Goal: Navigation & Orientation: Find specific page/section

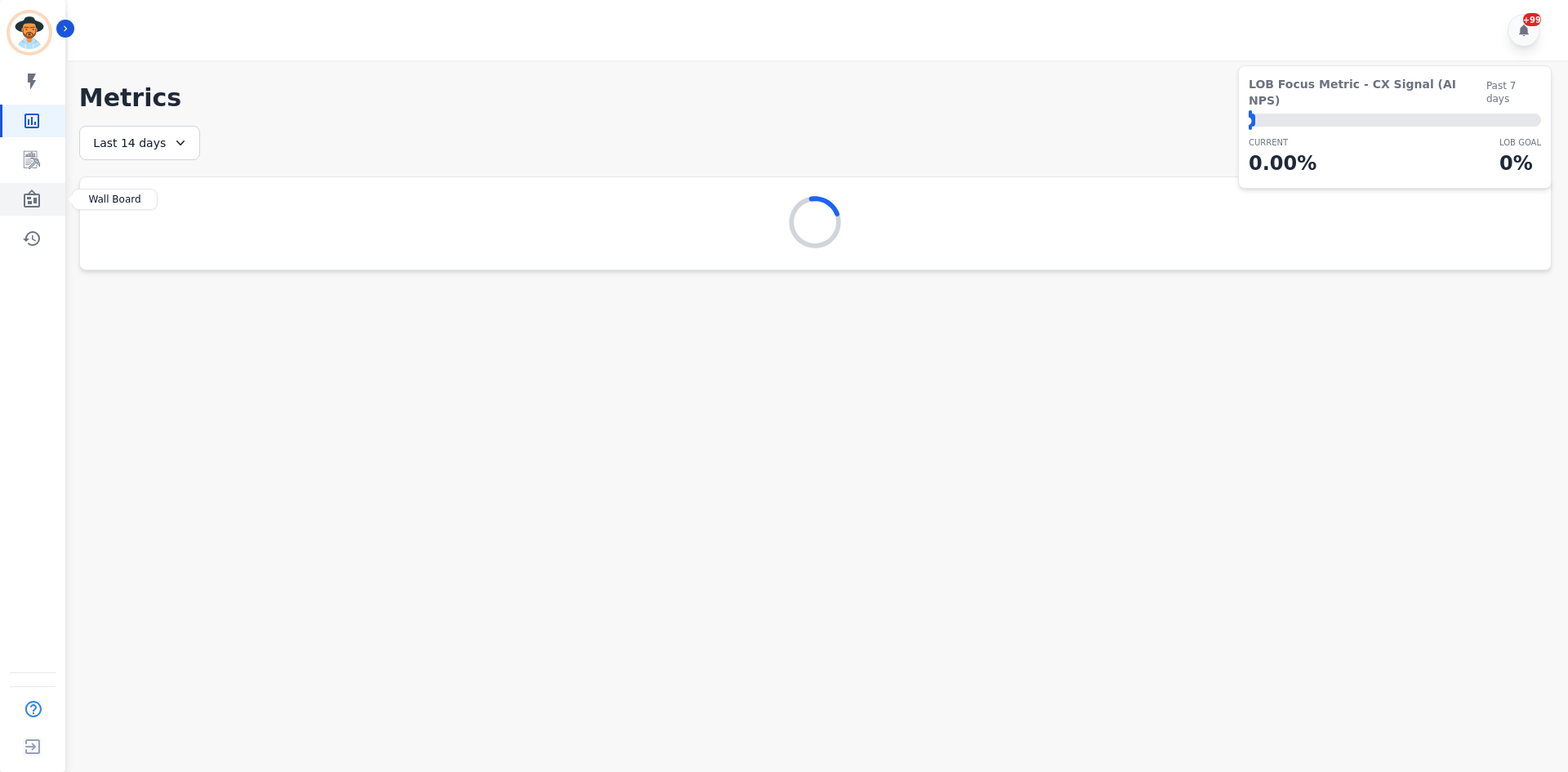
click at [37, 194] on icon "Sidebar" at bounding box center [31, 198] width 16 height 18
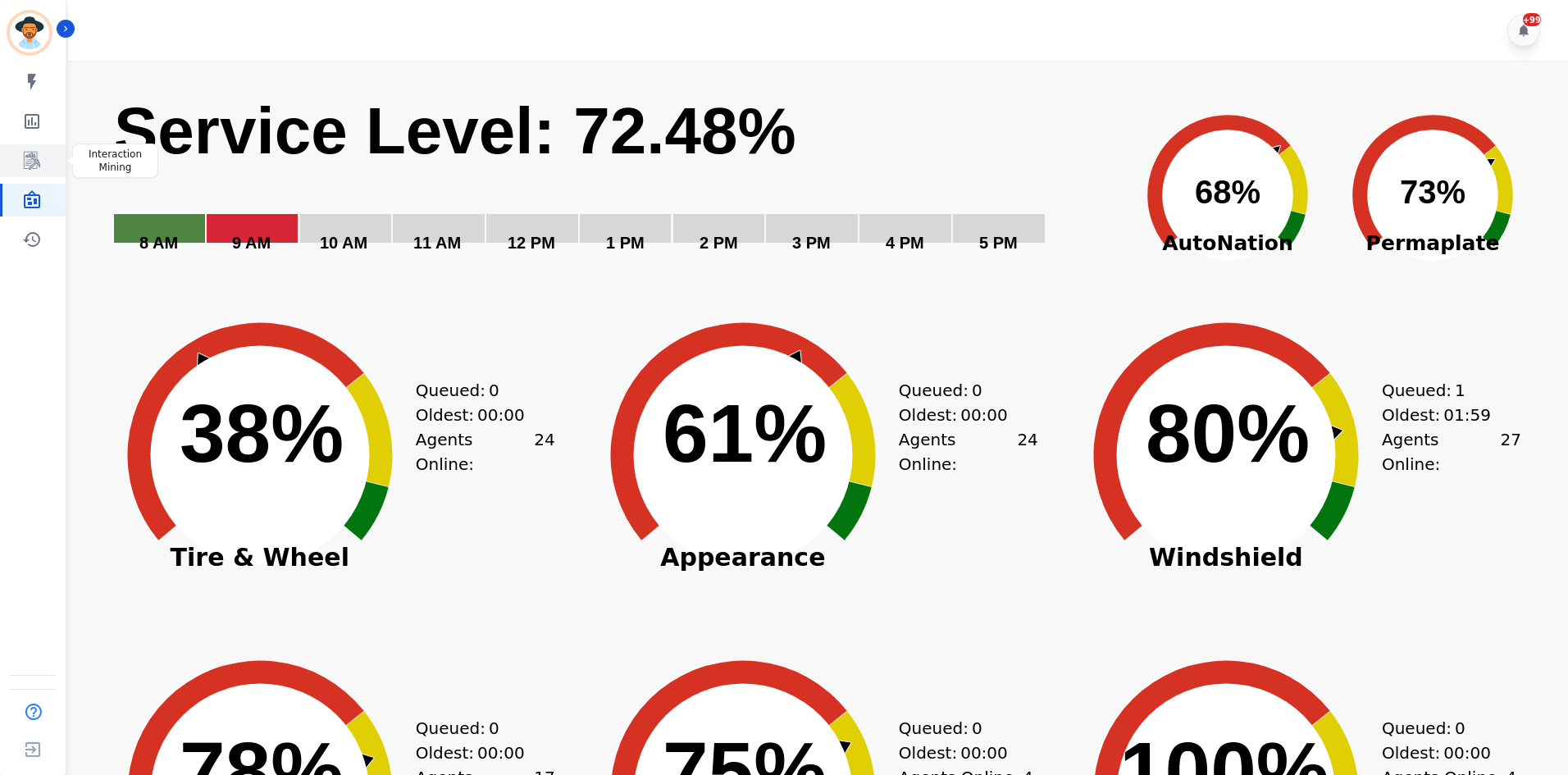
click at [41, 156] on icon "Sidebar" at bounding box center [32, 160] width 20 height 20
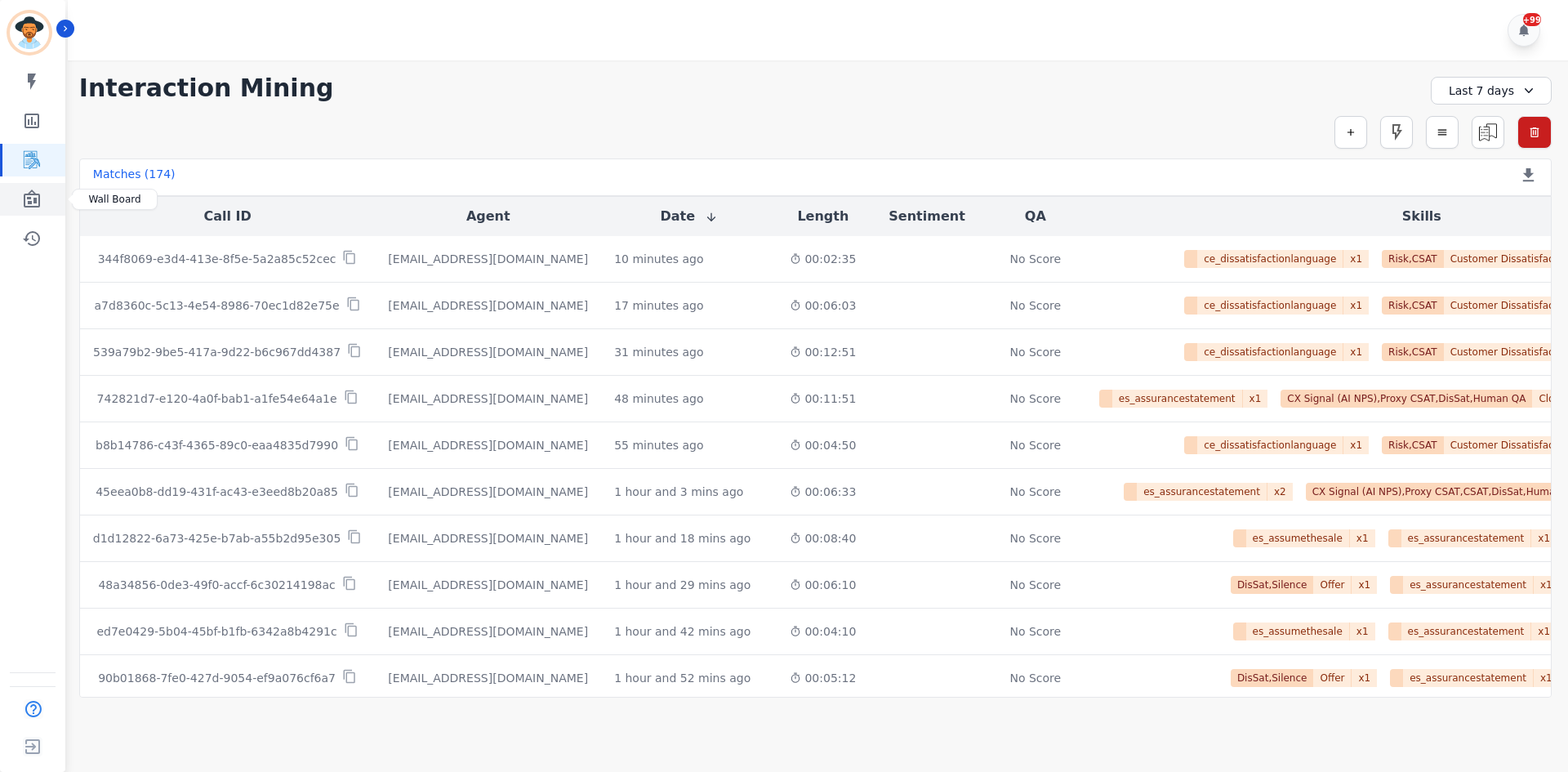
click at [6, 203] on link "Sidebar" at bounding box center [34, 199] width 63 height 32
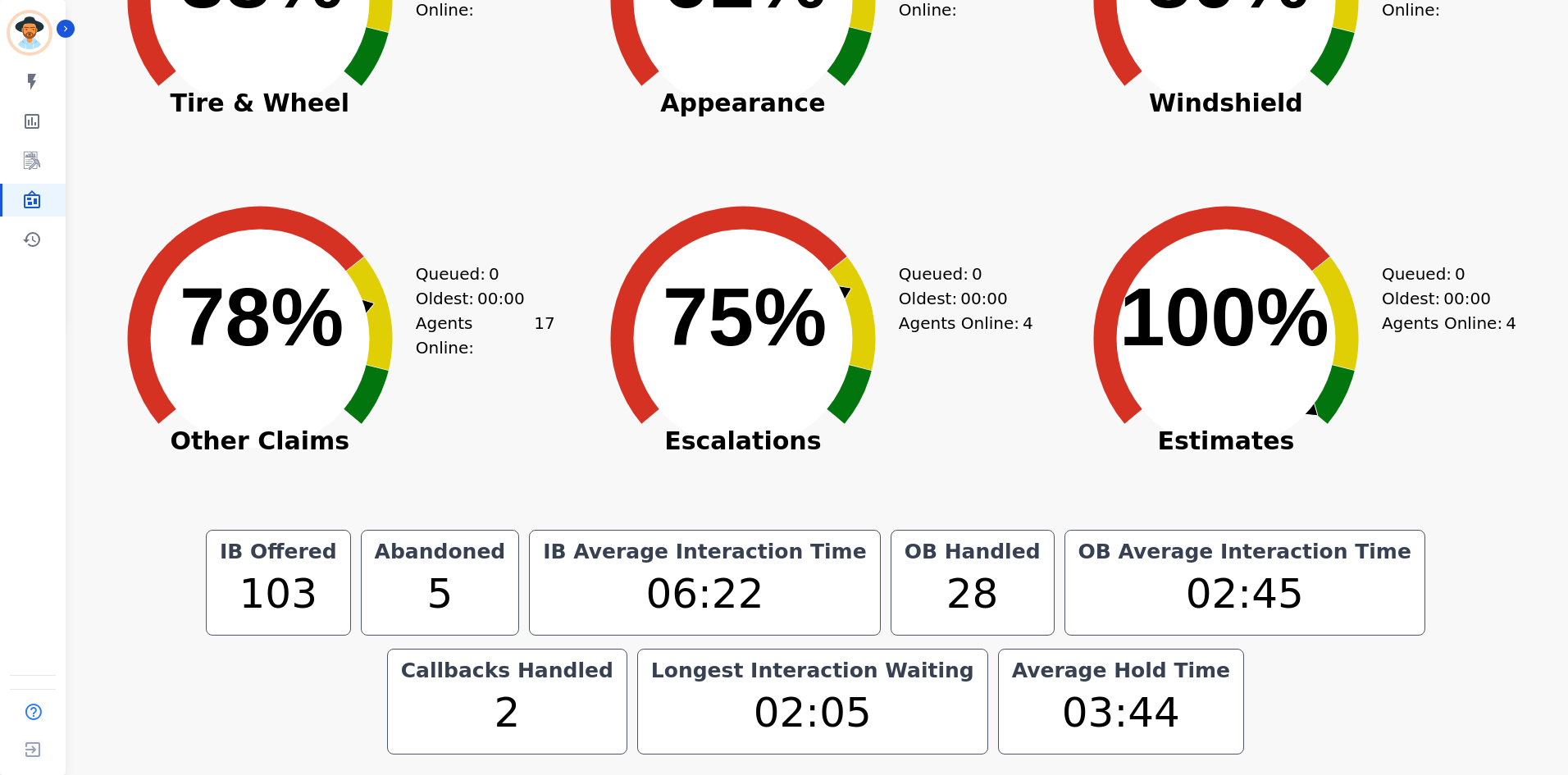
scroll to position [467, 0]
